Goal: Information Seeking & Learning: Learn about a topic

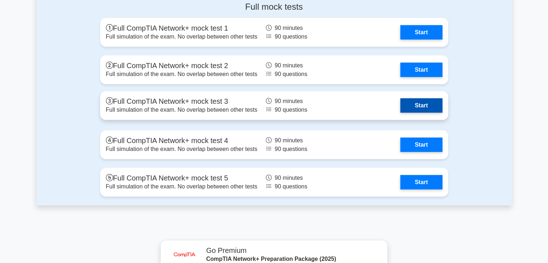
scroll to position [1991, 0]
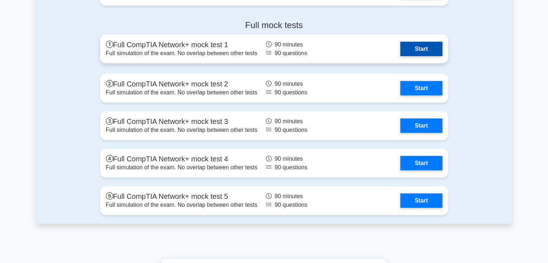
click at [400, 48] on link "Start" at bounding box center [421, 49] width 42 height 14
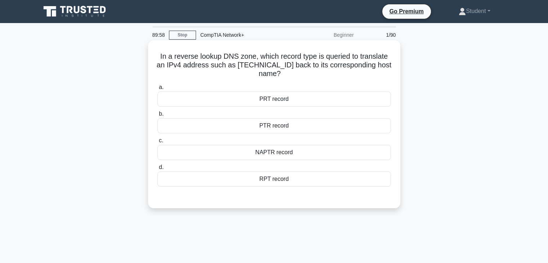
click at [268, 151] on div "NAPTR record" at bounding box center [274, 152] width 234 height 15
click at [157, 143] on input "c. NAPTR record" at bounding box center [157, 140] width 0 height 5
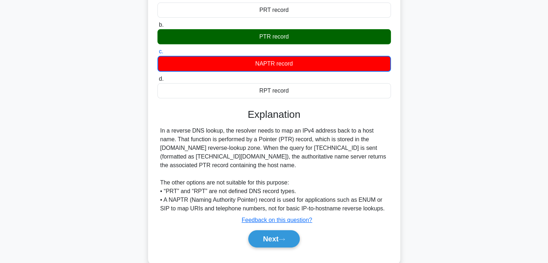
scroll to position [126, 0]
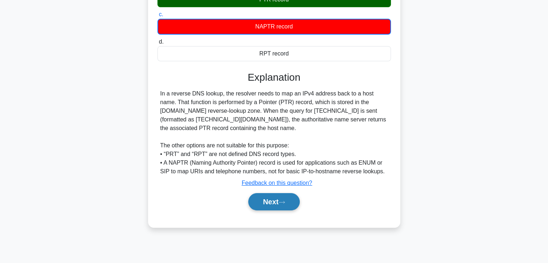
click at [274, 195] on button "Next" at bounding box center [274, 201] width 52 height 17
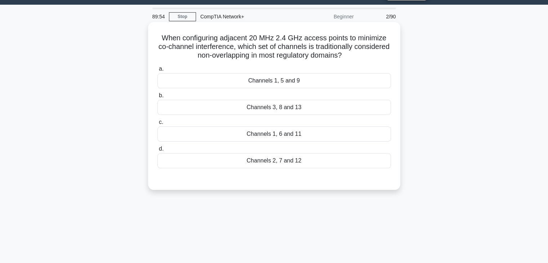
scroll to position [0, 0]
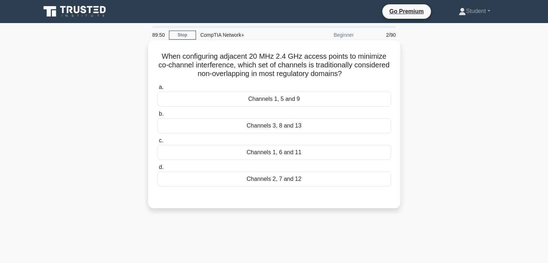
click at [266, 98] on div "Channels 1, 5 and 9" at bounding box center [274, 99] width 234 height 15
click at [157, 90] on input "a. Channels 1, 5 and 9" at bounding box center [157, 87] width 0 height 5
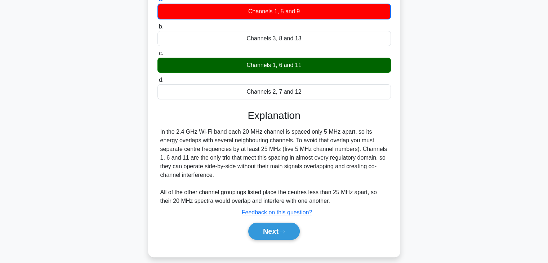
scroll to position [126, 0]
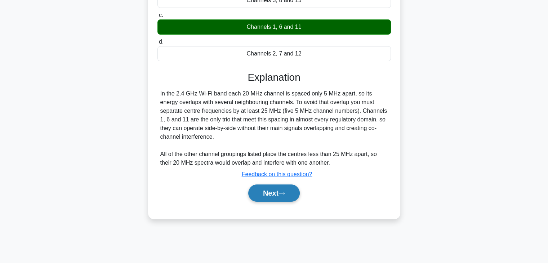
click at [281, 190] on button "Next" at bounding box center [274, 193] width 52 height 17
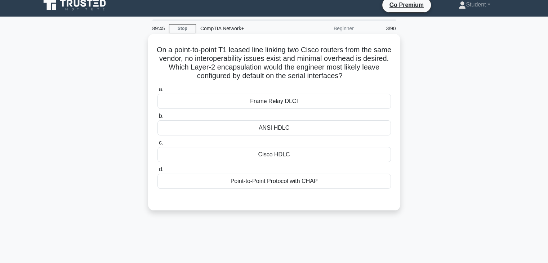
scroll to position [0, 0]
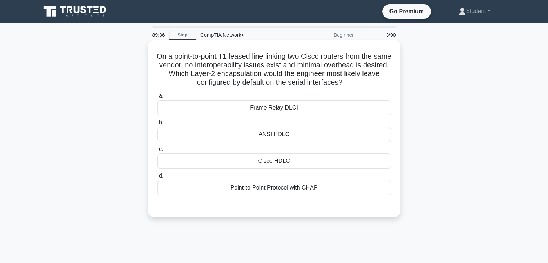
click at [336, 164] on div "Cisco HDLC" at bounding box center [274, 161] width 234 height 15
click at [157, 152] on input "c. Cisco HDLC" at bounding box center [157, 149] width 0 height 5
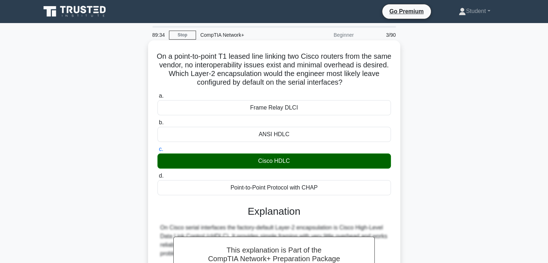
scroll to position [126, 0]
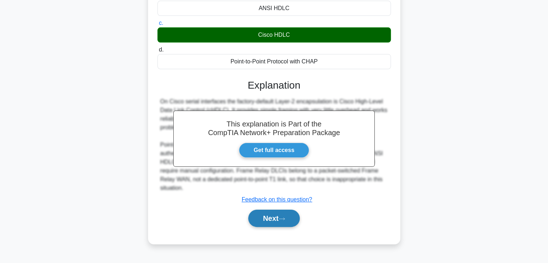
click at [285, 217] on icon at bounding box center [282, 219] width 6 height 4
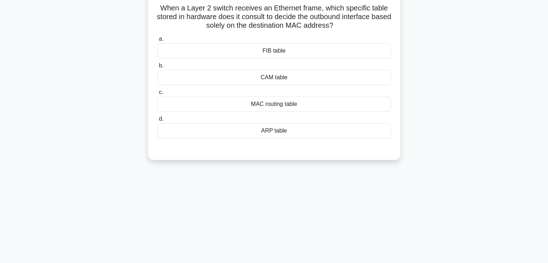
scroll to position [0, 0]
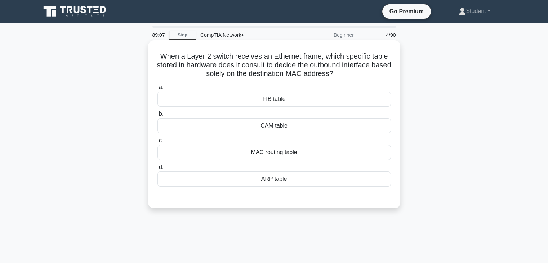
click at [230, 159] on div "MAC routing table" at bounding box center [274, 152] width 234 height 15
click at [157, 143] on input "c. MAC routing table" at bounding box center [157, 140] width 0 height 5
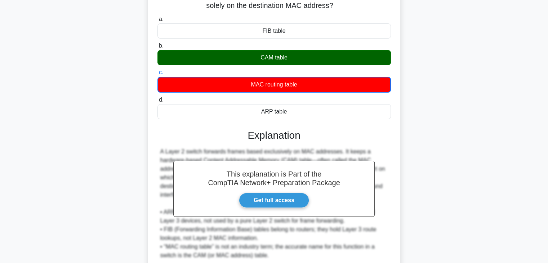
scroll to position [130, 0]
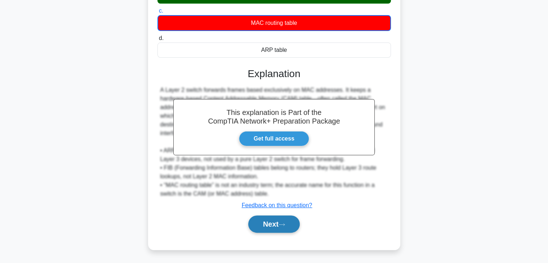
click at [257, 224] on button "Next" at bounding box center [274, 224] width 52 height 17
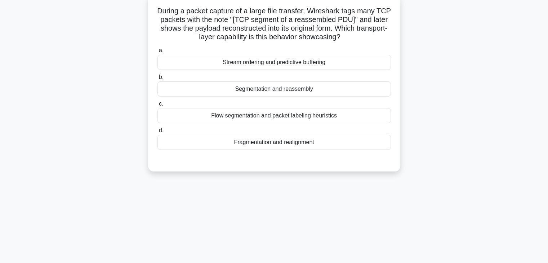
scroll to position [0, 0]
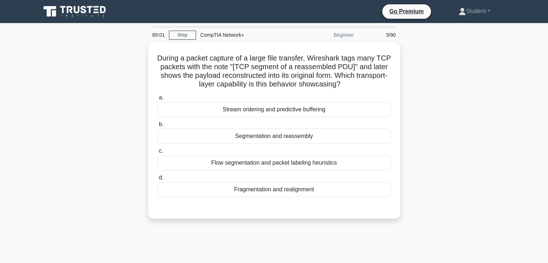
click at [474, 161] on div "During a packet capture of a large file transfer, Wireshark tags many TCP packe…" at bounding box center [274, 134] width 476 height 185
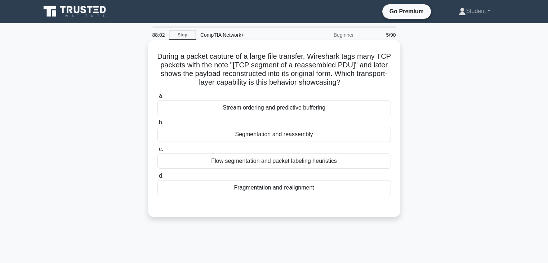
click at [289, 134] on div "Segmentation and reassembly" at bounding box center [274, 134] width 234 height 15
click at [157, 125] on input "b. Segmentation and reassembly" at bounding box center [157, 122] width 0 height 5
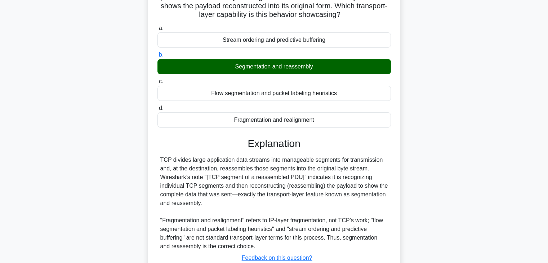
scroll to position [126, 0]
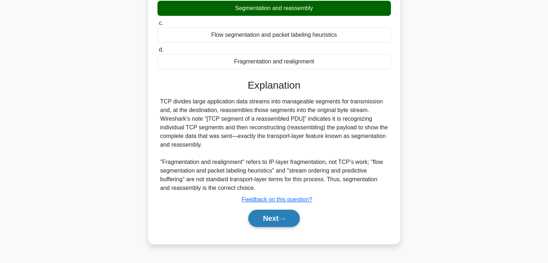
click at [276, 220] on button "Next" at bounding box center [274, 218] width 52 height 17
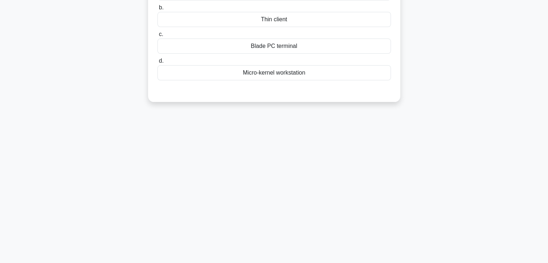
scroll to position [0, 0]
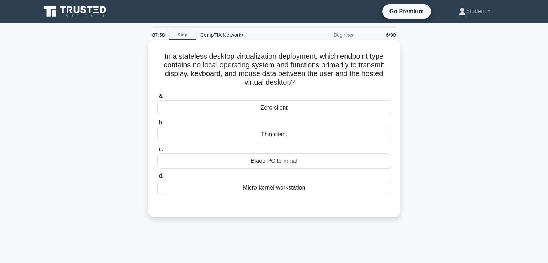
click at [239, 114] on div "Zero client" at bounding box center [274, 107] width 234 height 15
click at [157, 98] on input "a. Zero client" at bounding box center [157, 96] width 0 height 5
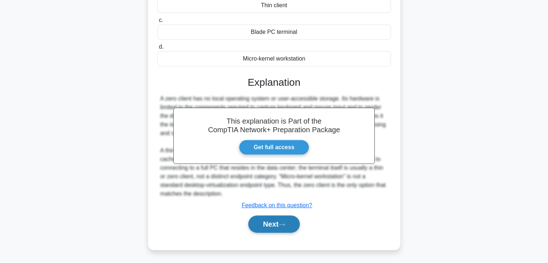
click at [259, 218] on button "Next" at bounding box center [274, 224] width 52 height 17
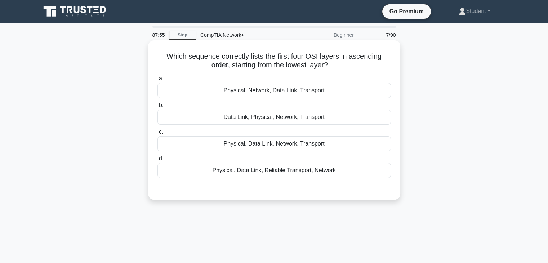
click at [208, 164] on div "Physical, Data Link, Reliable Transport, Network" at bounding box center [274, 170] width 234 height 15
click at [157, 161] on input "d. Physical, Data Link, Reliable Transport, Network" at bounding box center [157, 158] width 0 height 5
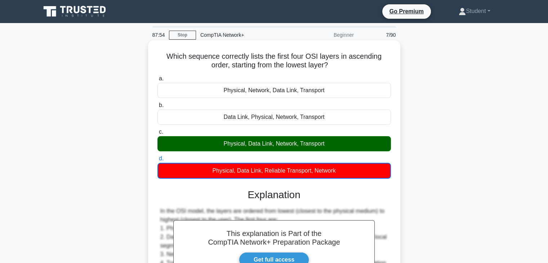
scroll to position [182, 0]
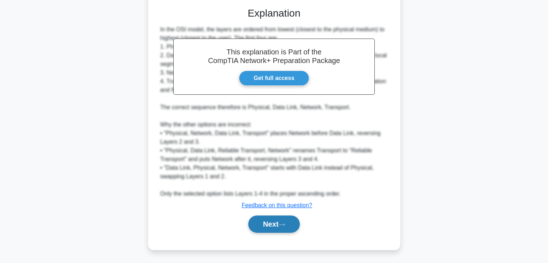
click at [261, 222] on button "Next" at bounding box center [274, 224] width 52 height 17
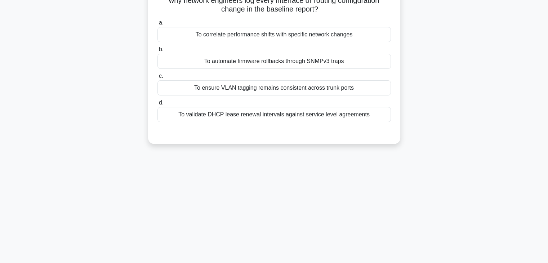
scroll to position [0, 0]
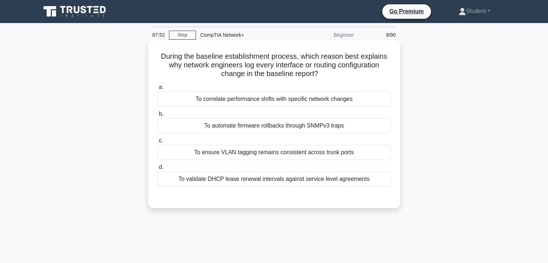
click at [240, 129] on div "To automate firmware rollbacks through SNMPv3 traps" at bounding box center [274, 125] width 234 height 15
click at [157, 116] on input "b. To automate firmware rollbacks through SNMPv3 traps" at bounding box center [157, 114] width 0 height 5
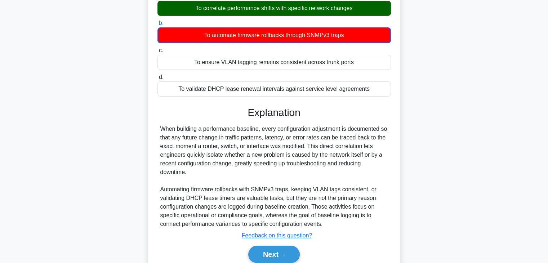
scroll to position [126, 0]
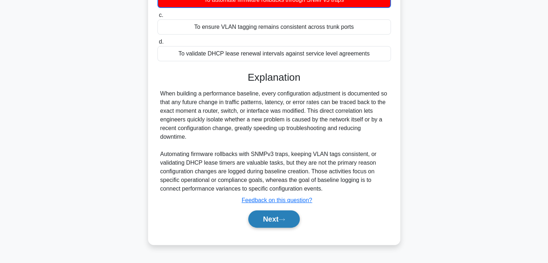
click at [294, 214] on button "Next" at bounding box center [274, 218] width 52 height 17
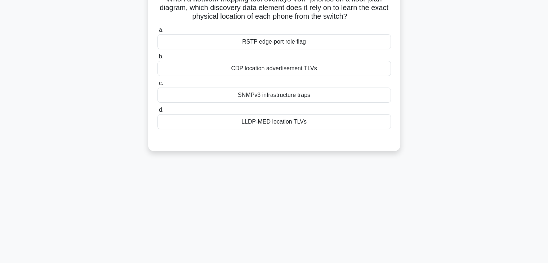
scroll to position [0, 0]
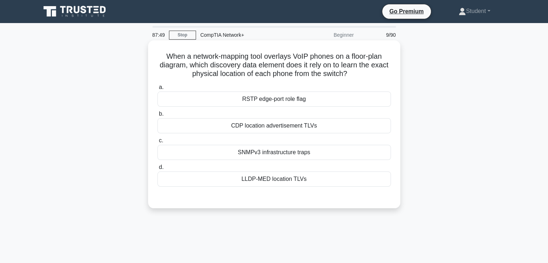
click at [198, 128] on div "CDP location advertisement TLVs" at bounding box center [274, 125] width 234 height 15
click at [157, 116] on input "b. CDP location advertisement TLVs" at bounding box center [157, 114] width 0 height 5
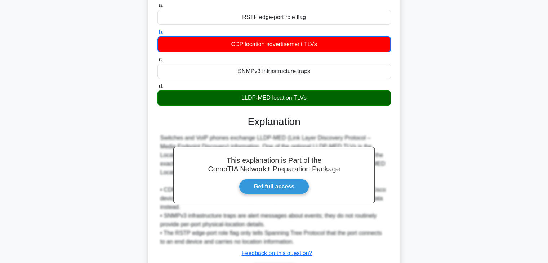
scroll to position [130, 0]
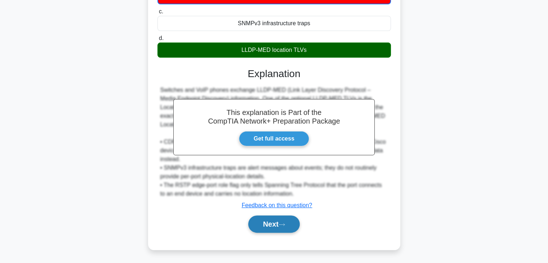
click at [293, 220] on button "Next" at bounding box center [274, 224] width 52 height 17
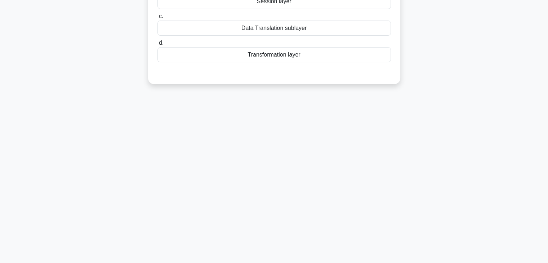
scroll to position [0, 0]
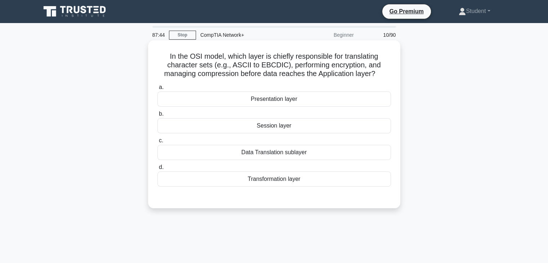
click at [191, 99] on div "Presentation layer" at bounding box center [274, 99] width 234 height 15
click at [157, 90] on input "a. Presentation layer" at bounding box center [157, 87] width 0 height 5
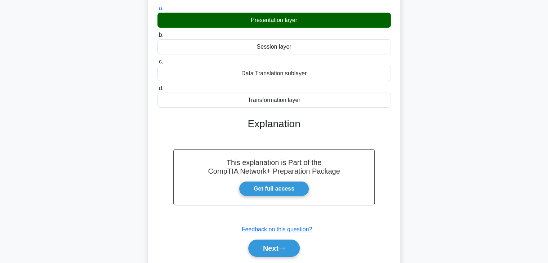
scroll to position [126, 0]
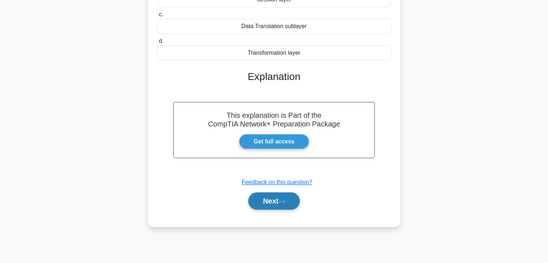
click at [294, 197] on button "Next" at bounding box center [274, 200] width 52 height 17
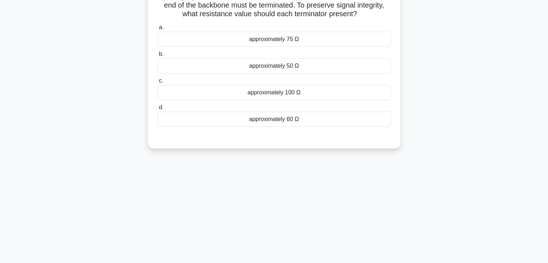
scroll to position [0, 0]
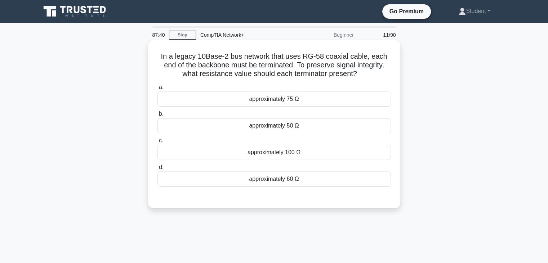
click at [210, 127] on div "approximately 50 Ω" at bounding box center [274, 125] width 234 height 15
click at [157, 116] on input "b. approximately 50 Ω" at bounding box center [157, 114] width 0 height 5
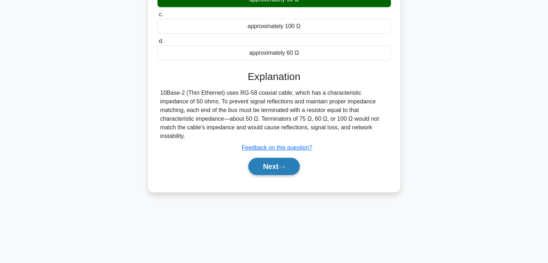
click at [288, 158] on button "Next" at bounding box center [274, 166] width 52 height 17
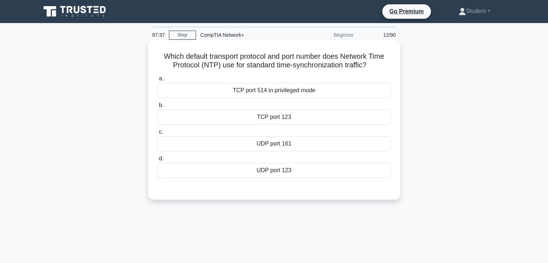
click at [227, 90] on div "TCP port 514 in privileged mode" at bounding box center [274, 90] width 234 height 15
click at [157, 81] on input "a. TCP port 514 in privileged mode" at bounding box center [157, 78] width 0 height 5
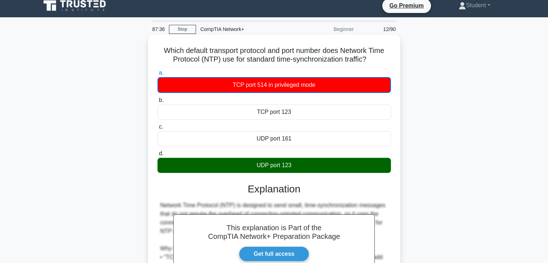
scroll to position [126, 0]
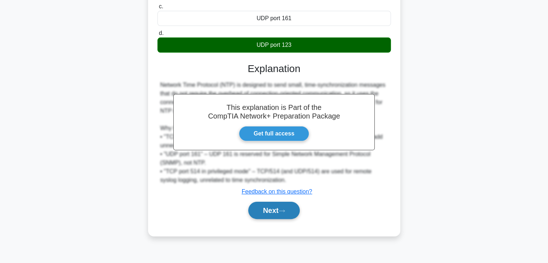
click at [278, 207] on button "Next" at bounding box center [274, 210] width 52 height 17
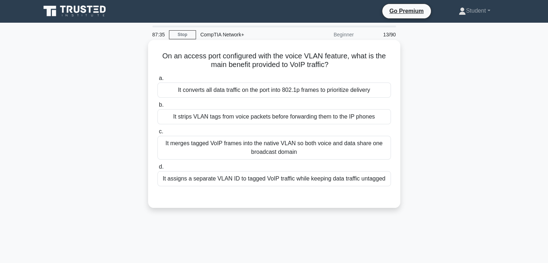
scroll to position [0, 0]
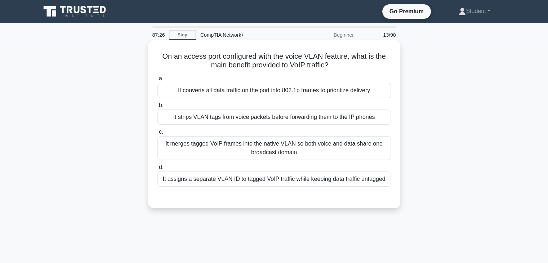
click at [187, 95] on div "It converts all data traffic on the port into 802.1p frames to prioritize deliv…" at bounding box center [274, 90] width 234 height 15
click at [157, 81] on input "a. It converts all data traffic on the port into 802.1p frames to prioritize de…" at bounding box center [157, 78] width 0 height 5
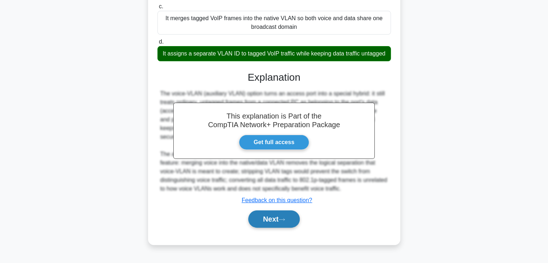
click at [263, 221] on button "Next" at bounding box center [274, 218] width 52 height 17
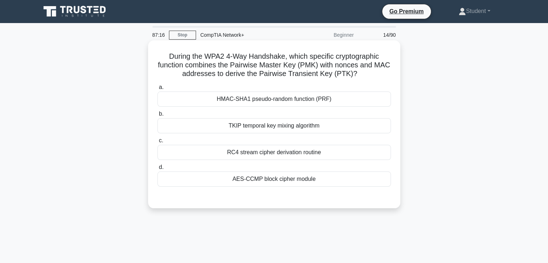
click at [271, 174] on div "AES-CCMP block cipher module" at bounding box center [274, 179] width 234 height 15
click at [157, 170] on input "d. AES-CCMP block cipher module" at bounding box center [157, 167] width 0 height 5
